Goal: Task Accomplishment & Management: Complete application form

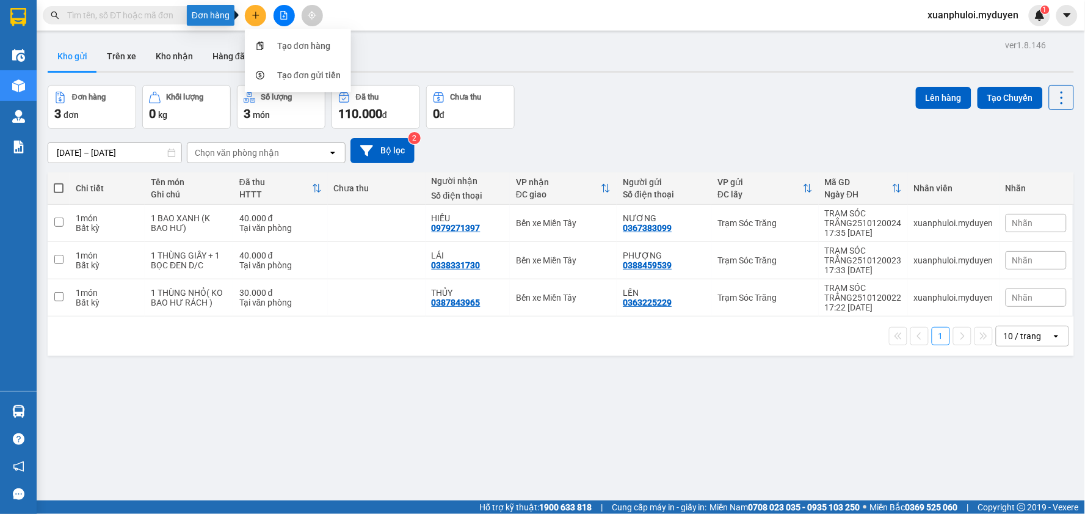
click at [285, 40] on div "Tạo đơn hàng" at bounding box center [303, 45] width 53 height 13
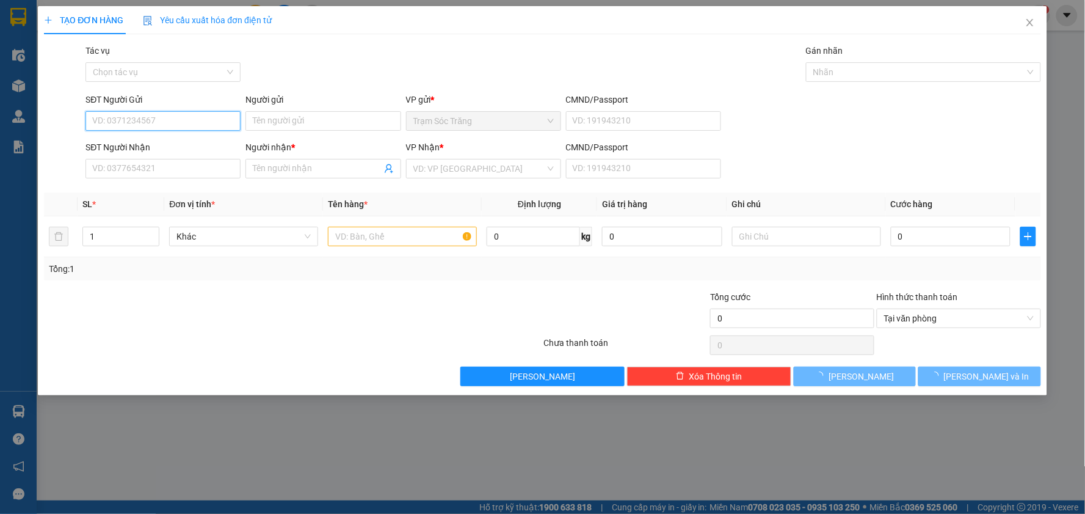
click at [154, 121] on input "SĐT Người Gửi" at bounding box center [162, 121] width 155 height 20
type input "0932755670"
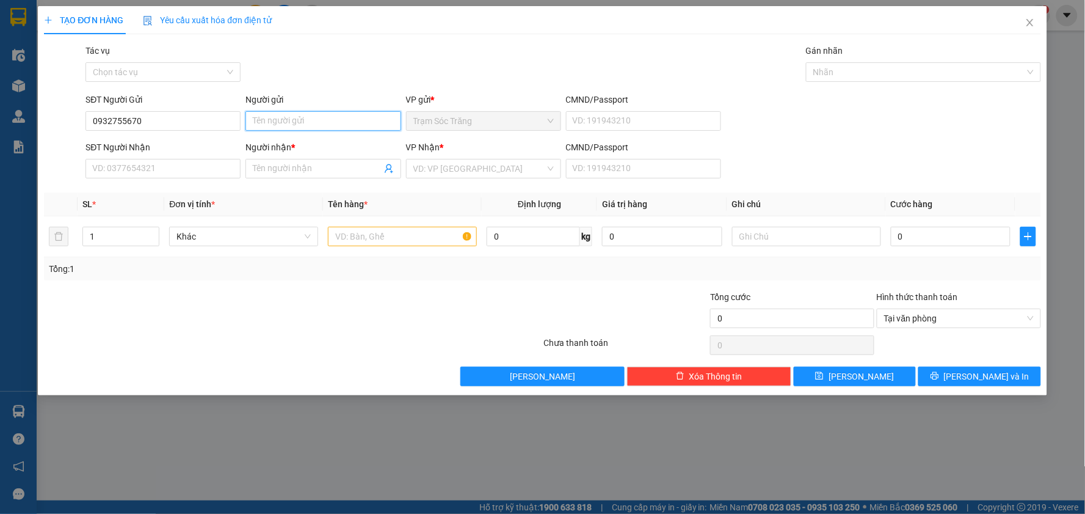
click at [316, 123] on input "Người gửi" at bounding box center [322, 121] width 155 height 20
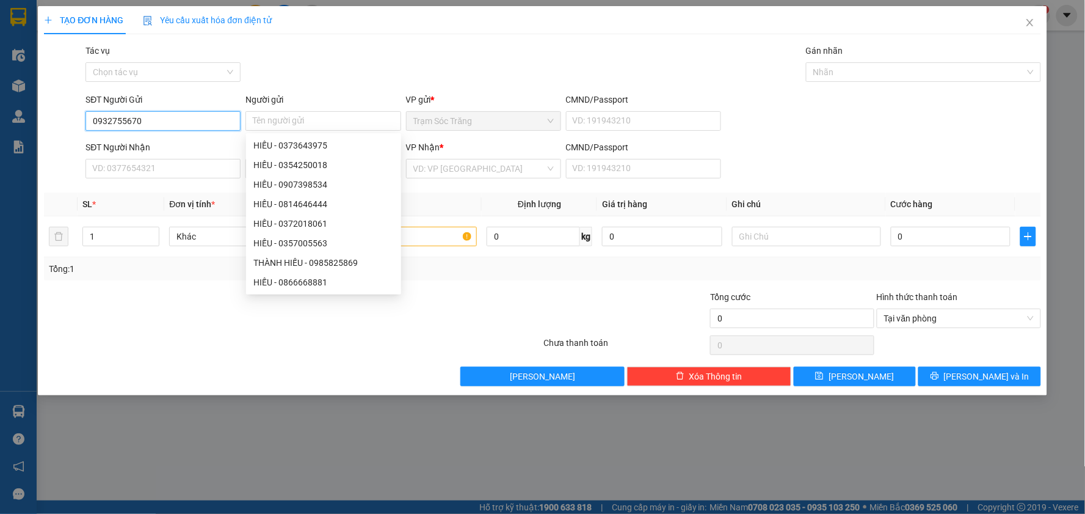
click at [165, 123] on input "0932755670" at bounding box center [162, 121] width 155 height 20
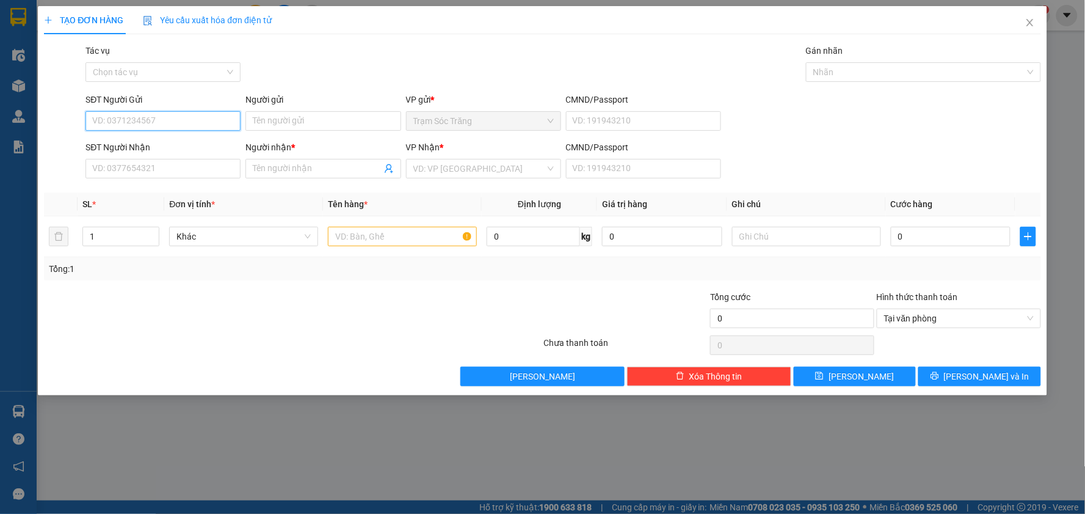
paste input "0932755670"
type input "0932755670"
click at [160, 119] on input "0932755670" at bounding box center [162, 121] width 155 height 20
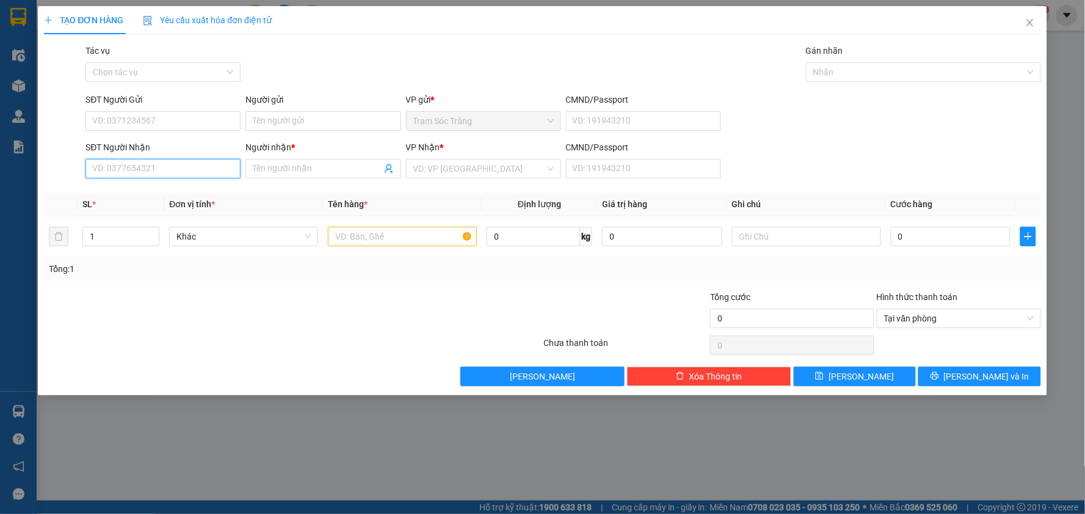
click at [157, 172] on input "SĐT Người Nhận" at bounding box center [162, 169] width 155 height 20
paste input "0932755670"
type input "0932755670"
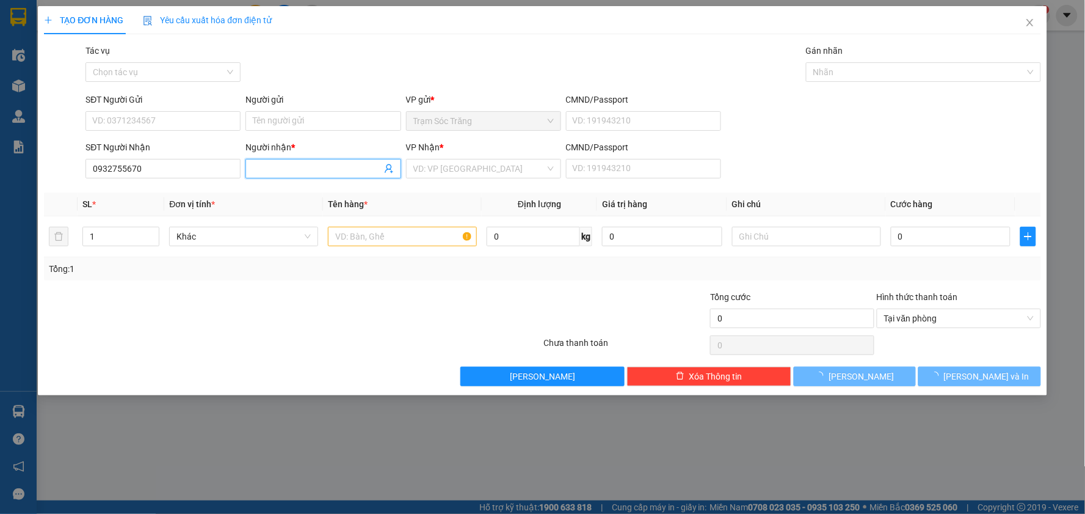
click at [263, 172] on input "Người nhận *" at bounding box center [317, 168] width 128 height 13
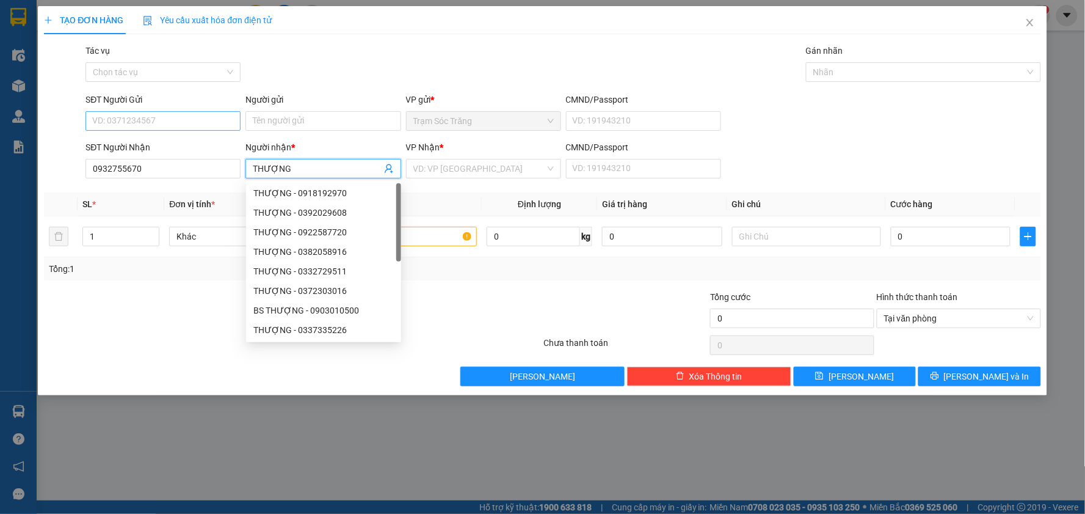
type input "THƯỢNG"
click at [163, 115] on input "SĐT Người Gửi" at bounding box center [162, 121] width 155 height 20
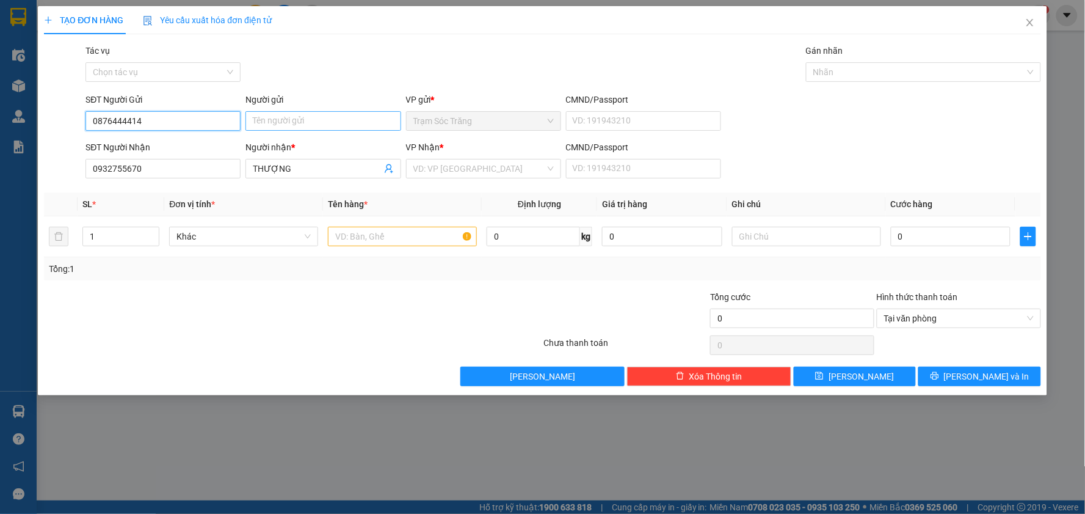
type input "0876444414"
click at [286, 117] on input "Người gửi" at bounding box center [322, 121] width 155 height 20
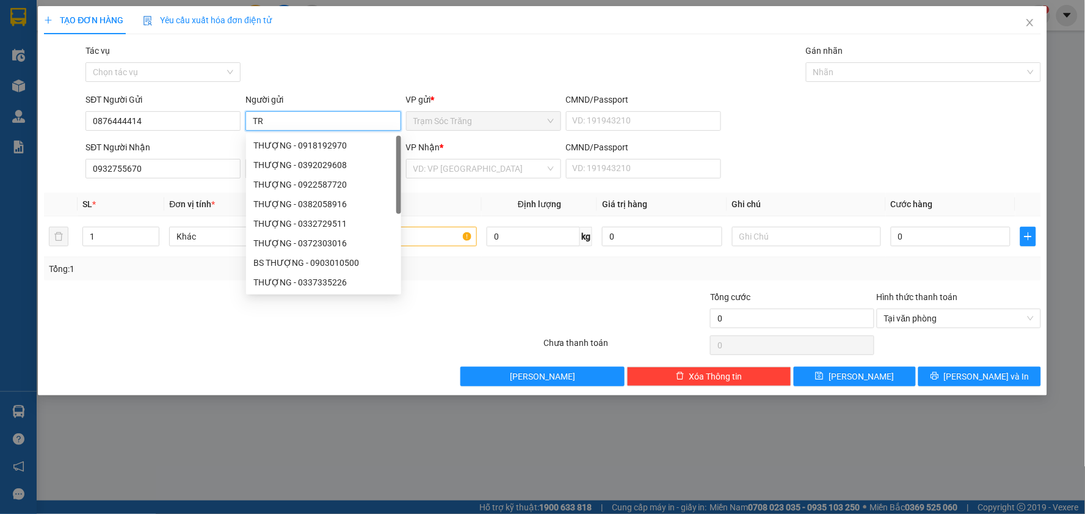
type input "T"
type input "CHƯƠNG"
click at [473, 171] on input "search" at bounding box center [479, 168] width 132 height 18
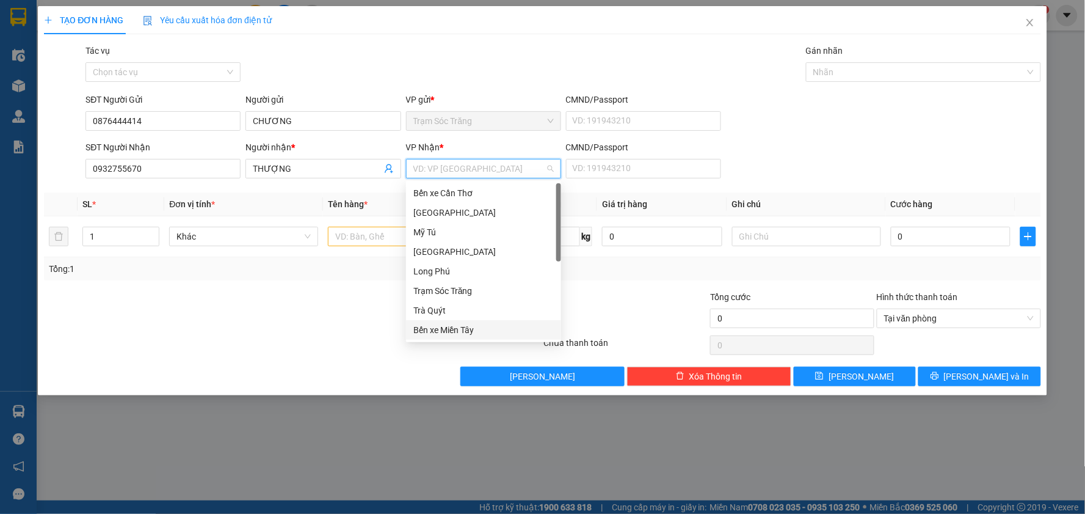
click at [478, 326] on div "Bến xe Miền Tây" at bounding box center [483, 329] width 140 height 13
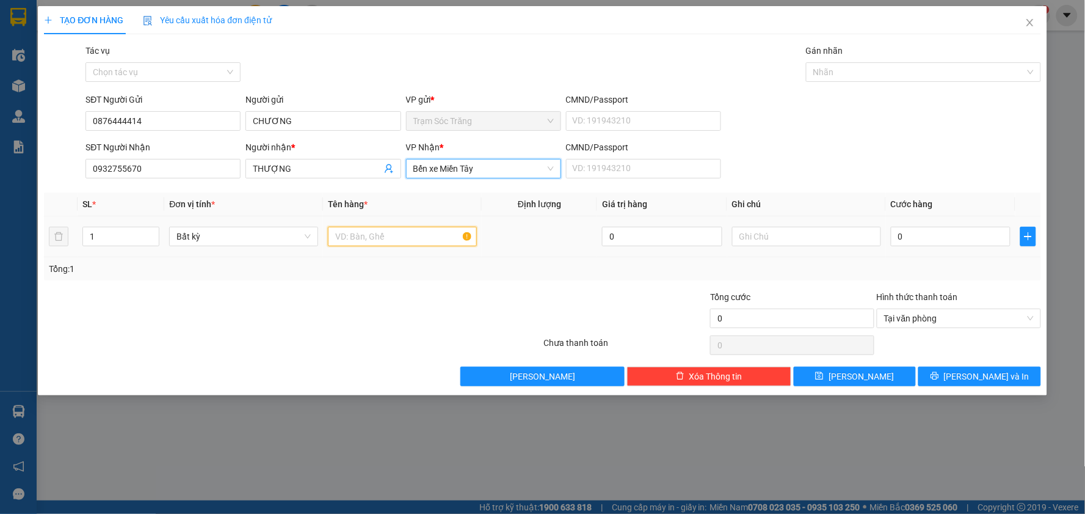
click at [387, 242] on input "text" at bounding box center [402, 237] width 149 height 20
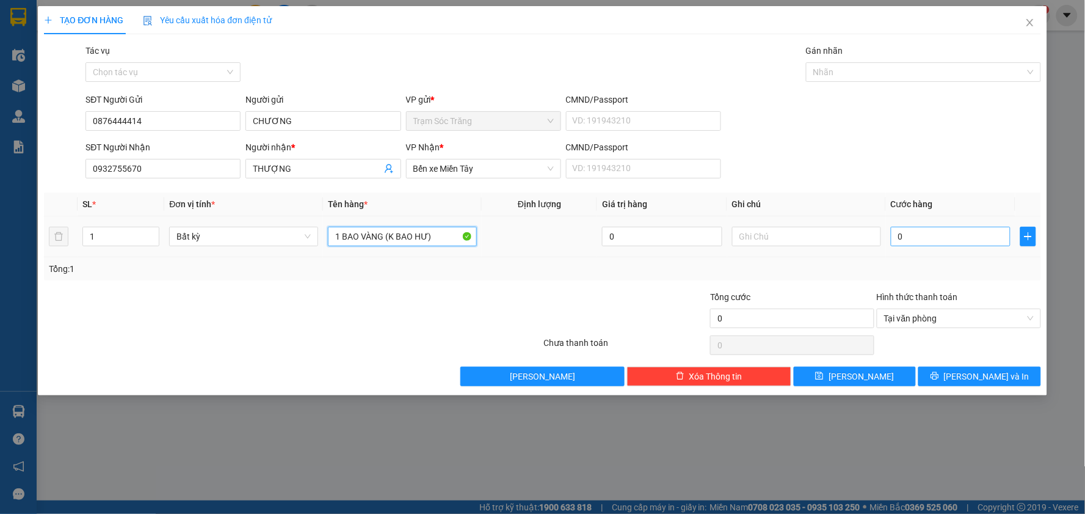
type input "1 BAO VÀNG (K BAO HƯ)"
click at [935, 243] on input "0" at bounding box center [951, 237] width 120 height 20
type input "4"
type input "40"
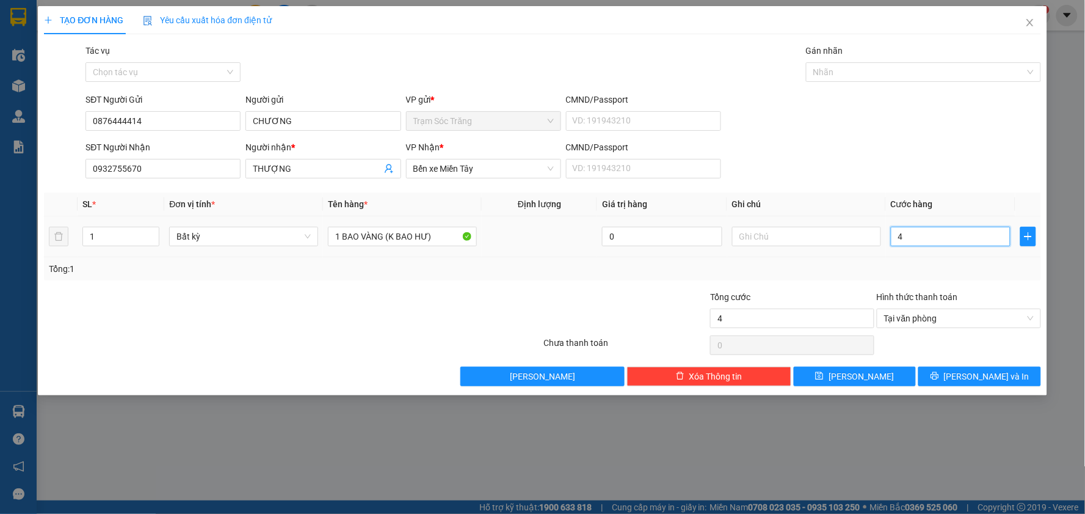
type input "40"
type input "400"
type input "40.000"
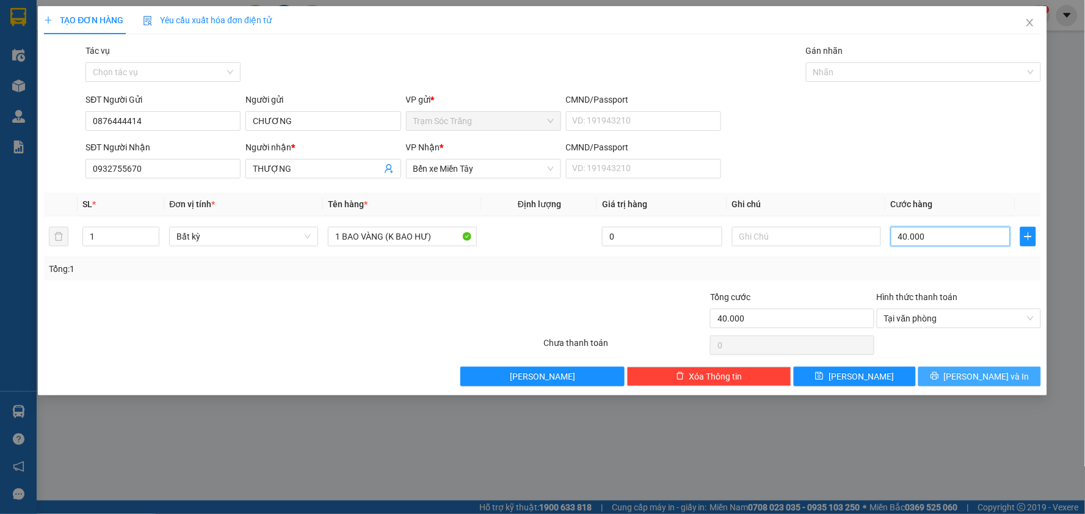
type input "40.000"
click at [980, 366] on button "[PERSON_NAME] và In" at bounding box center [979, 376] width 123 height 20
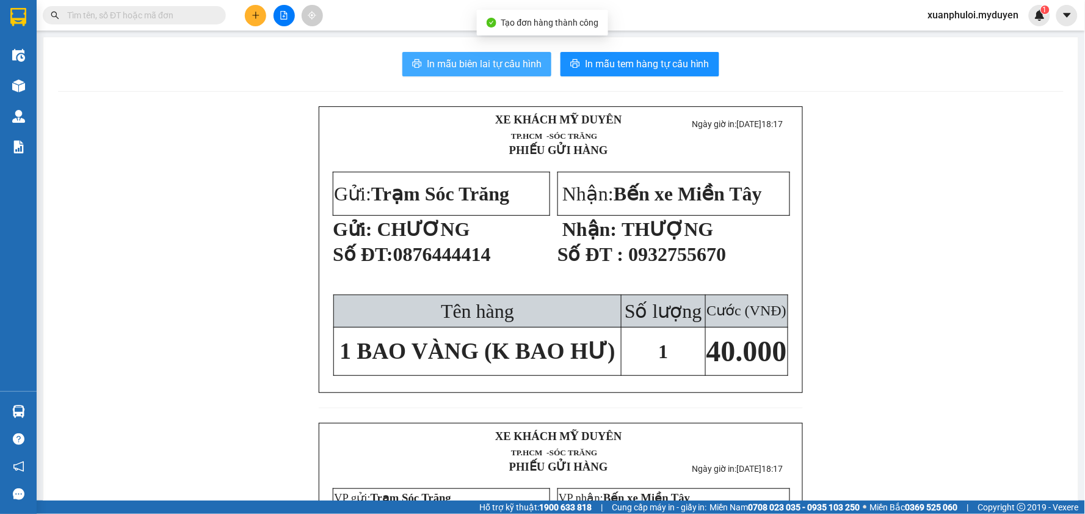
click at [523, 60] on span "In mẫu biên lai tự cấu hình" at bounding box center [484, 63] width 115 height 15
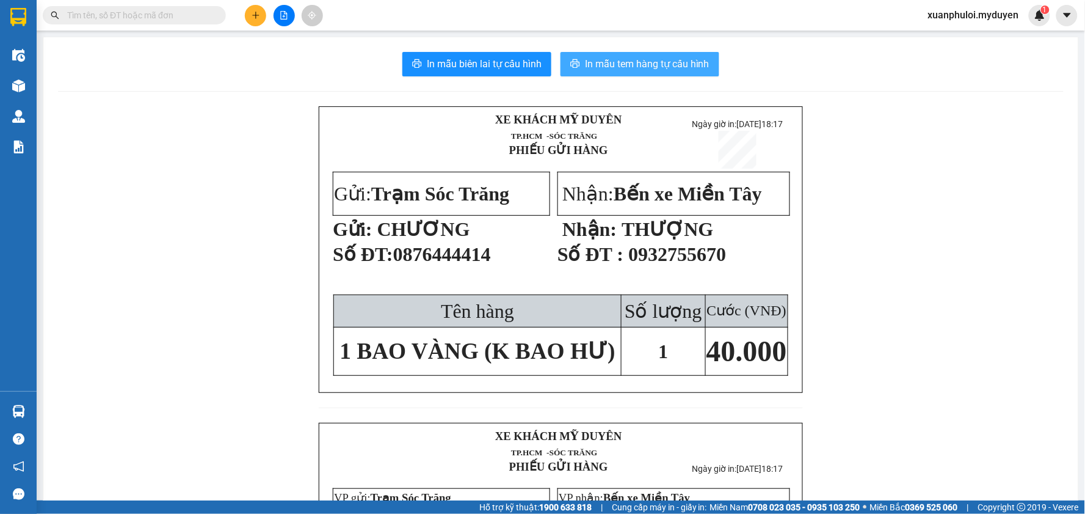
click at [645, 64] on span "In mẫu tem hàng tự cấu hình" at bounding box center [647, 63] width 125 height 15
click at [256, 7] on button at bounding box center [255, 15] width 21 height 21
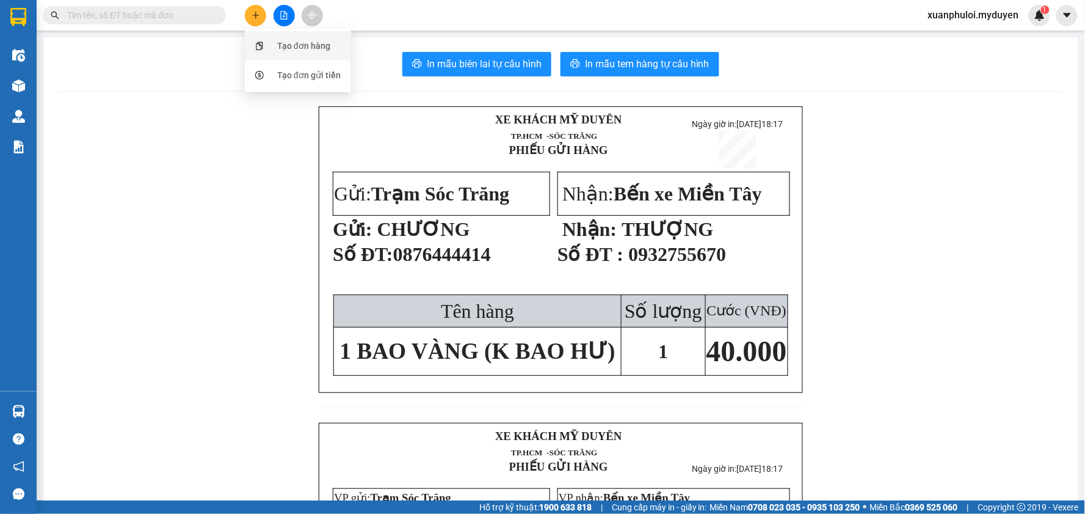
click at [286, 50] on div "Tạo đơn hàng" at bounding box center [303, 45] width 53 height 13
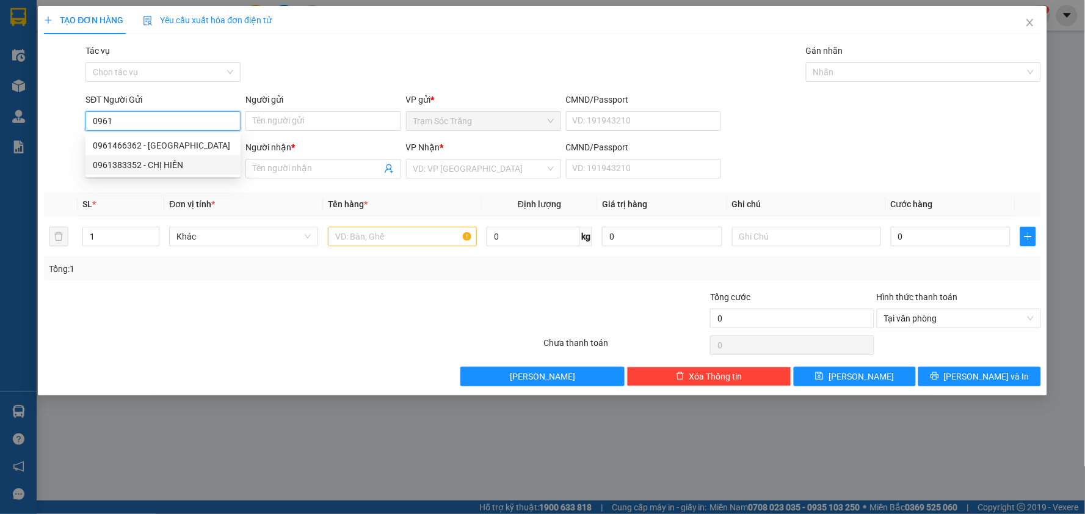
click at [181, 160] on div "0961383352 - CHỊ HIỀN" at bounding box center [163, 164] width 140 height 13
type input "0961383352"
type input "CHỊ HIỀN"
type input "0348424020"
type input "[PERSON_NAME]"
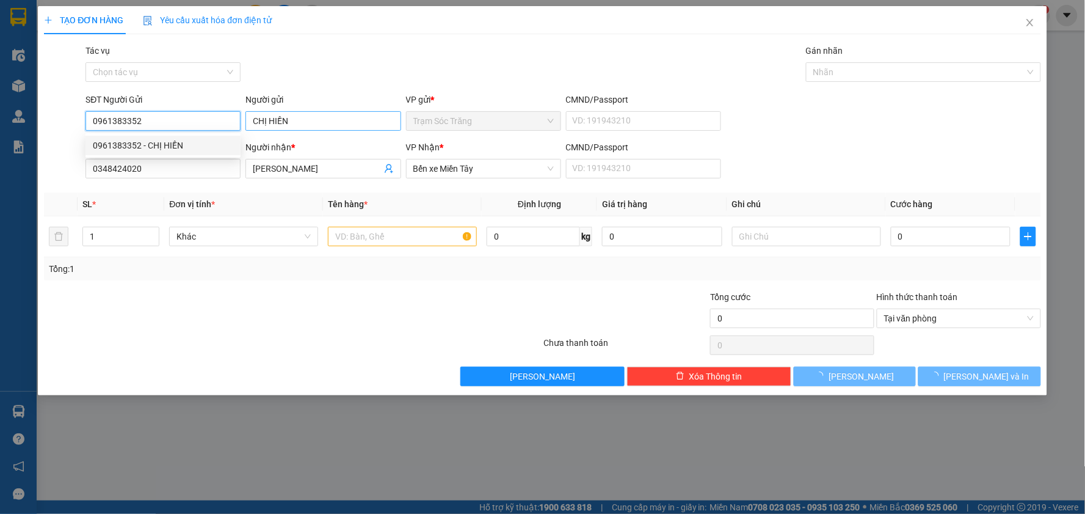
type input "20.000"
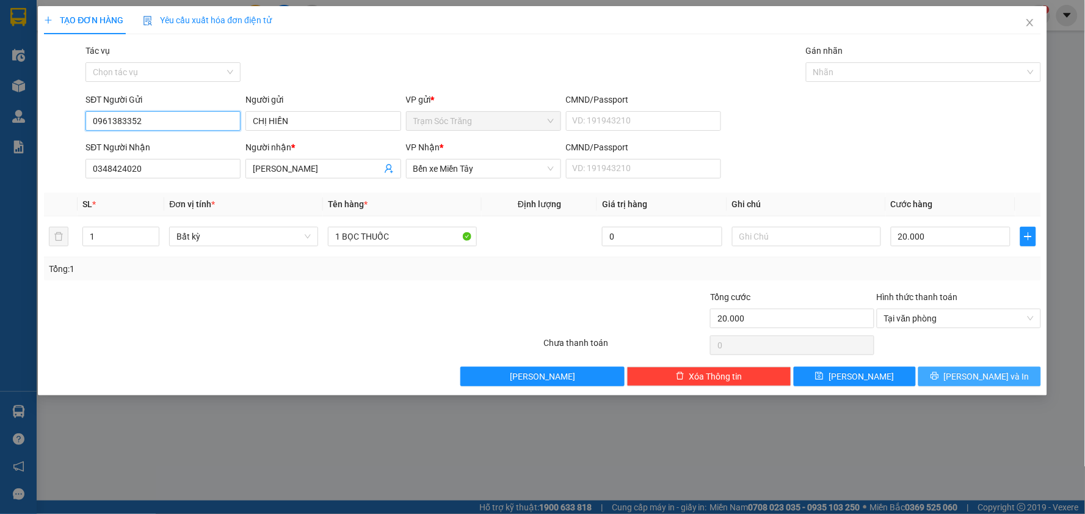
type input "0961383352"
click at [976, 368] on button "[PERSON_NAME] và In" at bounding box center [979, 376] width 123 height 20
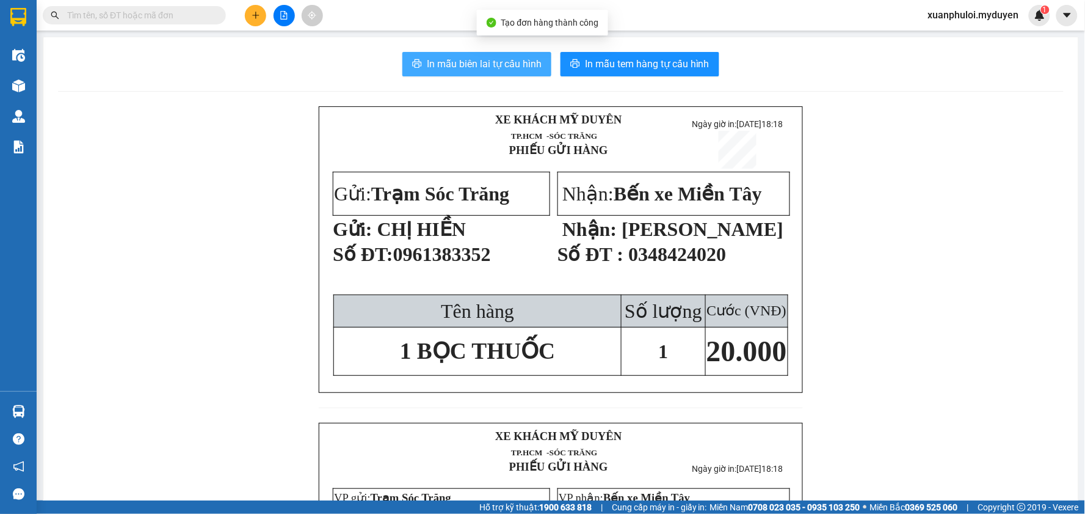
click at [507, 61] on span "In mẫu biên lai tự cấu hình" at bounding box center [484, 63] width 115 height 15
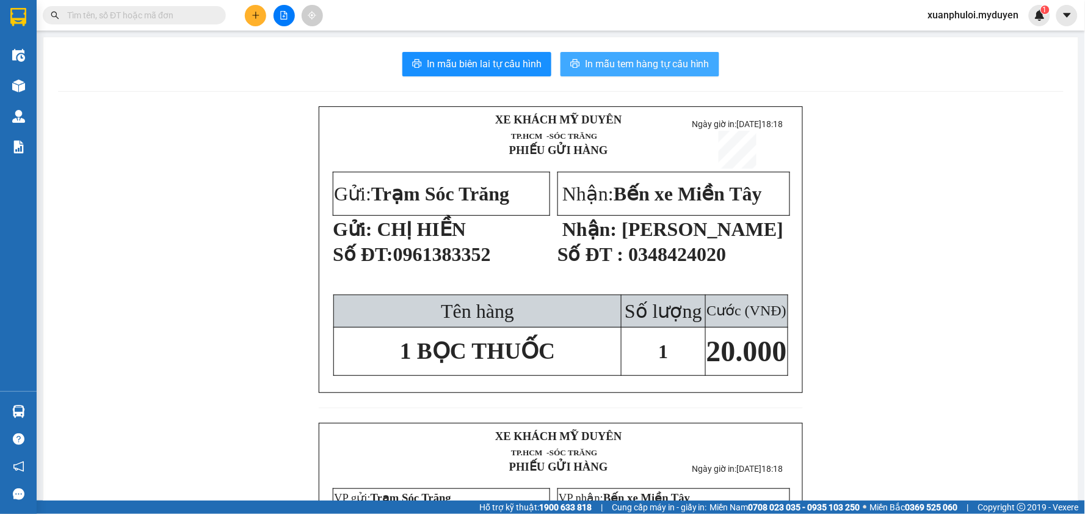
click at [660, 68] on span "In mẫu tem hàng tự cấu hình" at bounding box center [647, 63] width 125 height 15
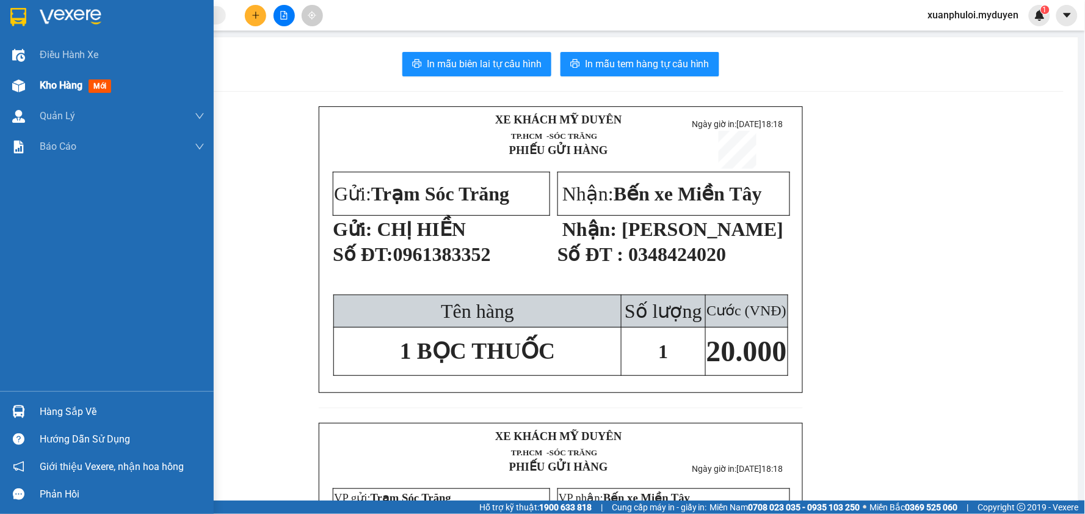
click at [60, 82] on span "Kho hàng" at bounding box center [61, 85] width 43 height 12
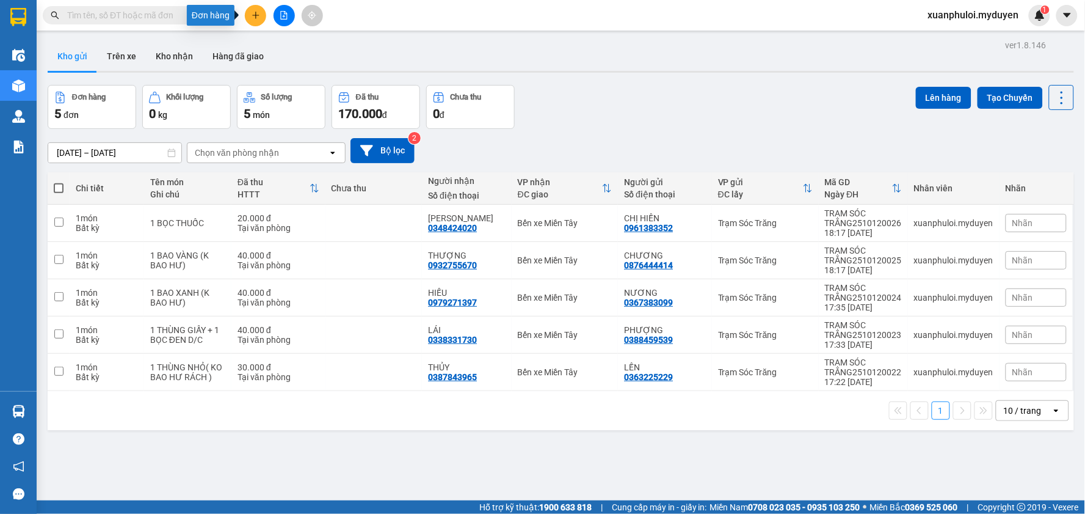
click at [250, 14] on button at bounding box center [255, 15] width 21 height 21
click at [305, 52] on div "Tạo đơn hàng" at bounding box center [303, 45] width 53 height 13
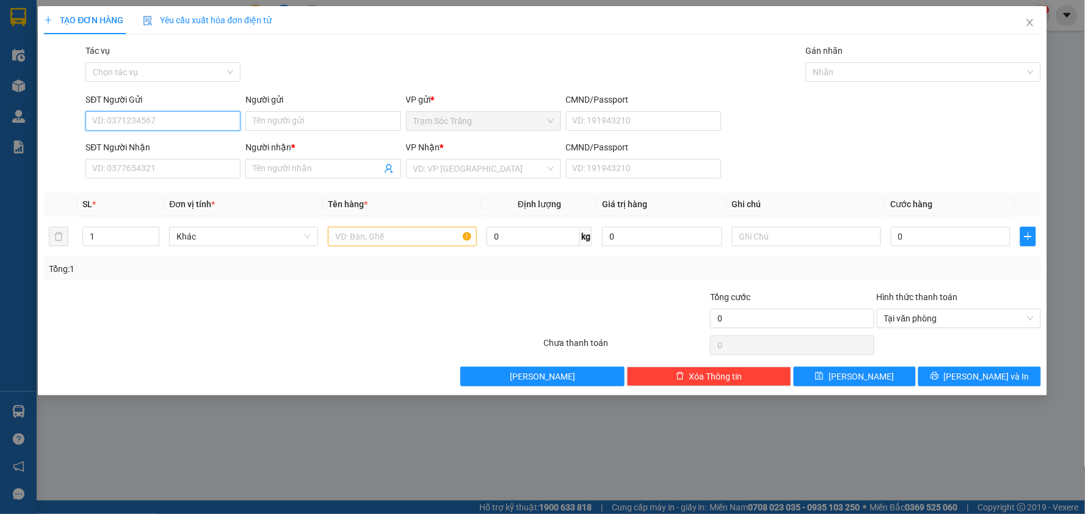
click at [167, 116] on input "SĐT Người Gửi" at bounding box center [162, 121] width 155 height 20
type input "0326222122"
click at [266, 115] on input "Người gửi" at bounding box center [322, 121] width 155 height 20
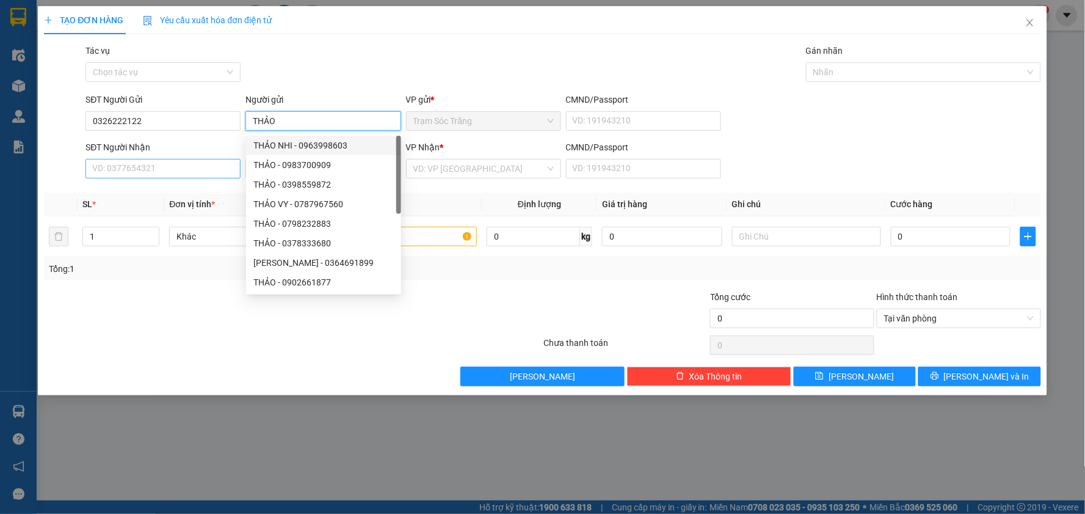
type input "THẢO"
click at [173, 166] on input "SĐT Người Nhận" at bounding box center [162, 169] width 155 height 20
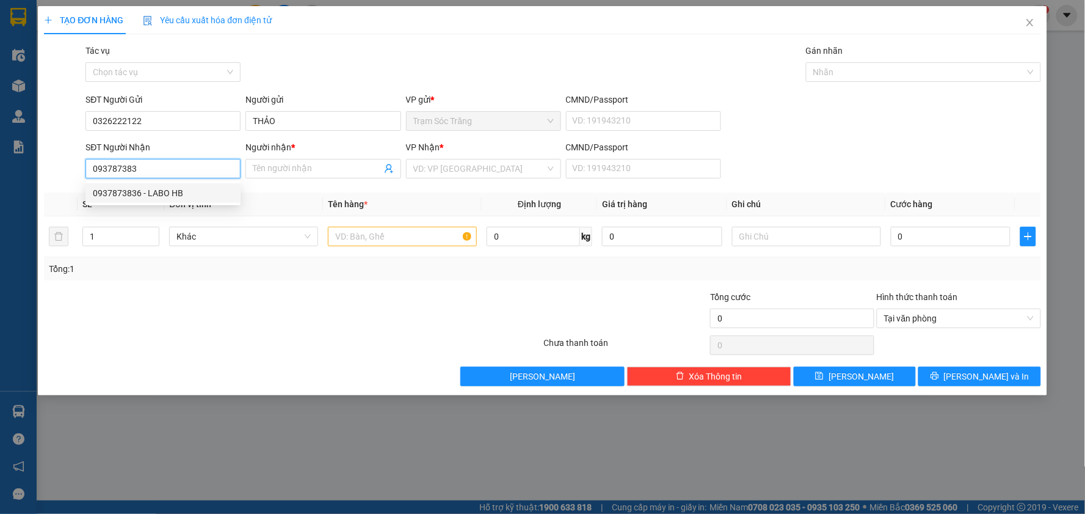
click at [169, 188] on div "0937873836 - LABO HB" at bounding box center [163, 192] width 140 height 13
type input "0937873836"
type input "LABO HB"
type input "40.000"
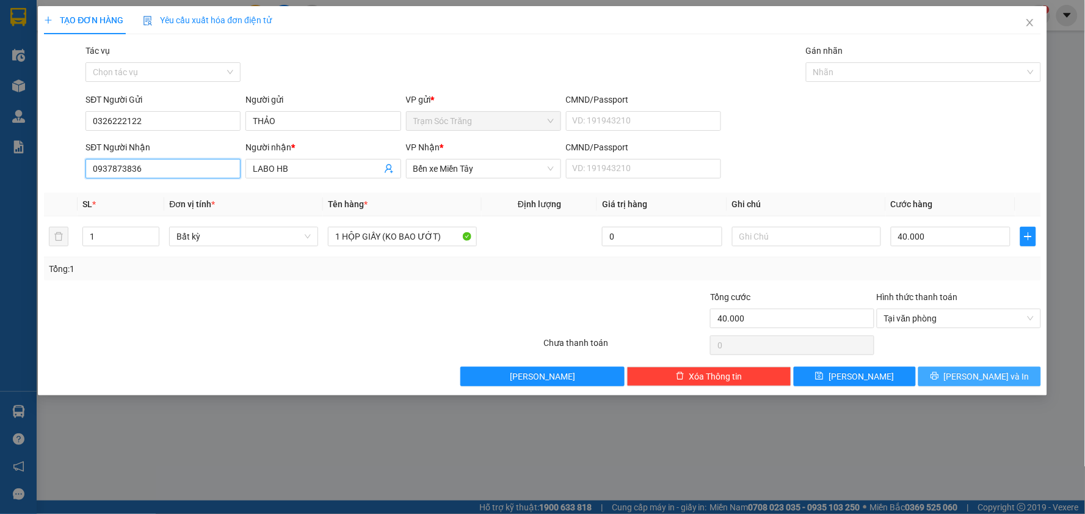
type input "0937873836"
click at [996, 376] on span "[PERSON_NAME] và In" at bounding box center [986, 375] width 85 height 13
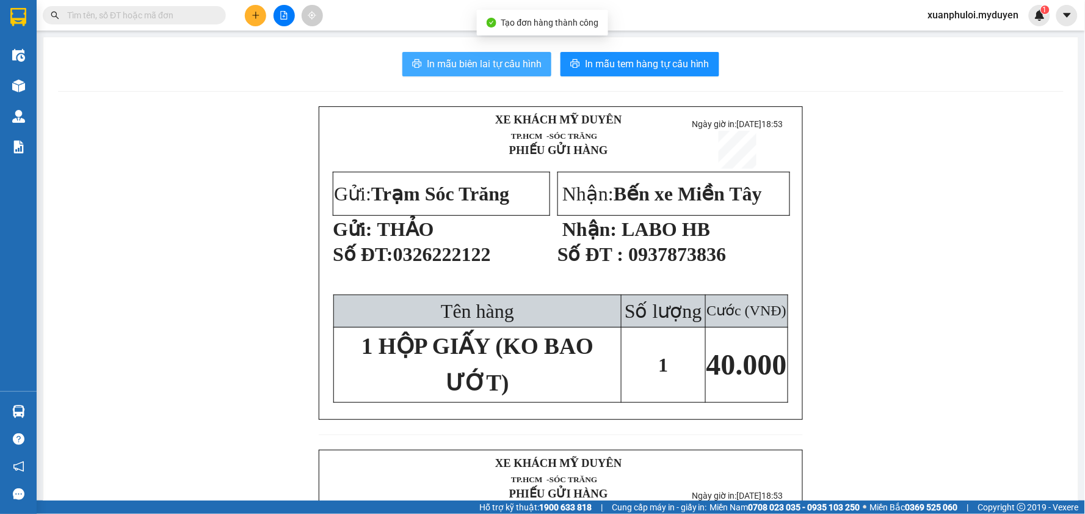
click at [486, 64] on span "In mẫu biên lai tự cấu hình" at bounding box center [484, 63] width 115 height 15
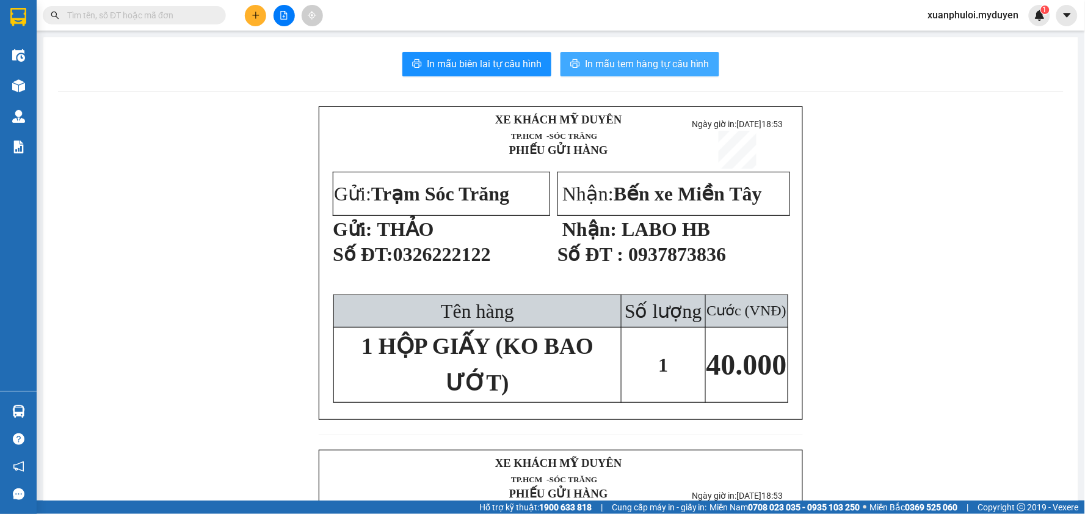
click at [630, 66] on span "In mẫu tem hàng tự cấu hình" at bounding box center [647, 63] width 125 height 15
